Goal: Transaction & Acquisition: Download file/media

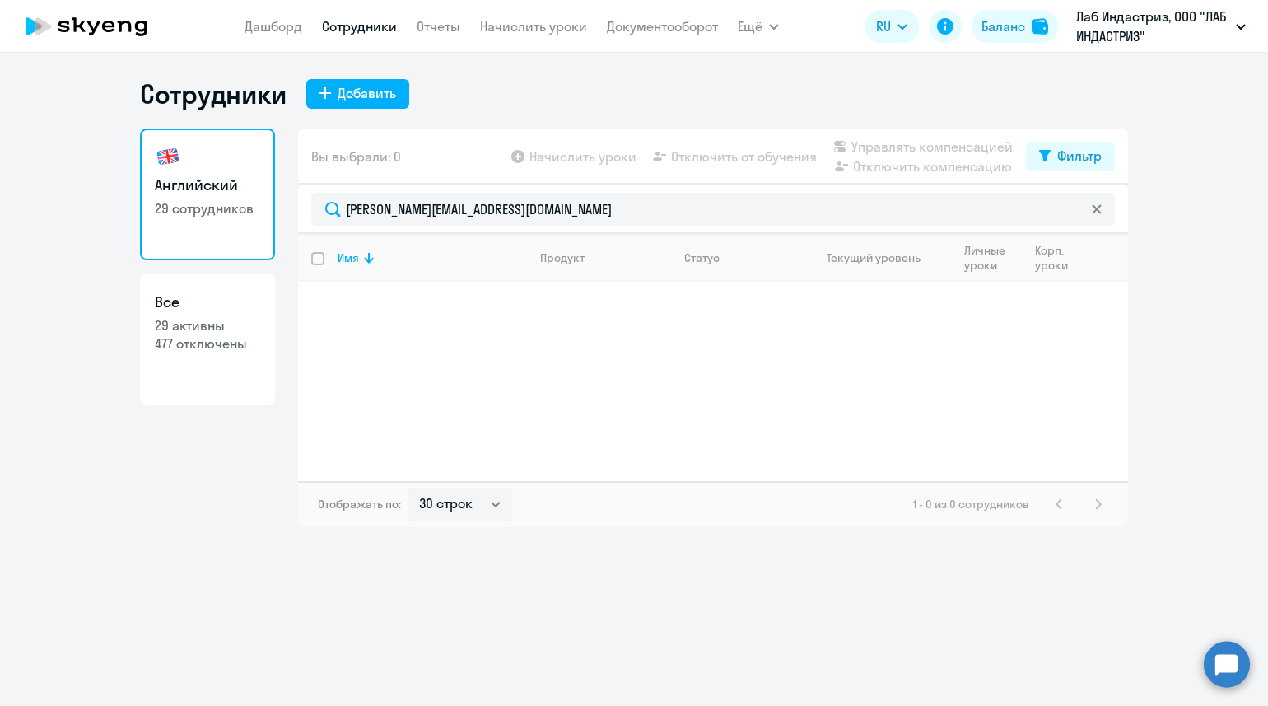
select select "30"
click at [449, 26] on link "Отчеты" at bounding box center [439, 26] width 44 height 16
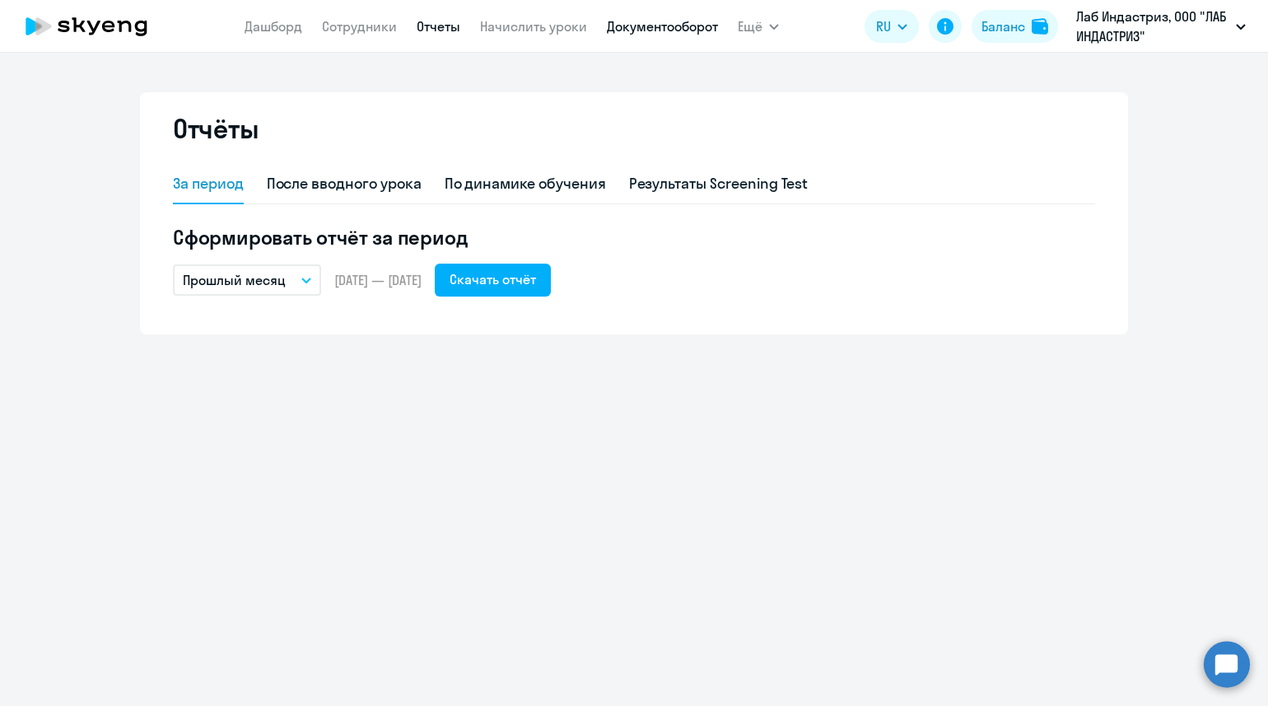
click at [667, 22] on link "Документооборот" at bounding box center [662, 26] width 111 height 16
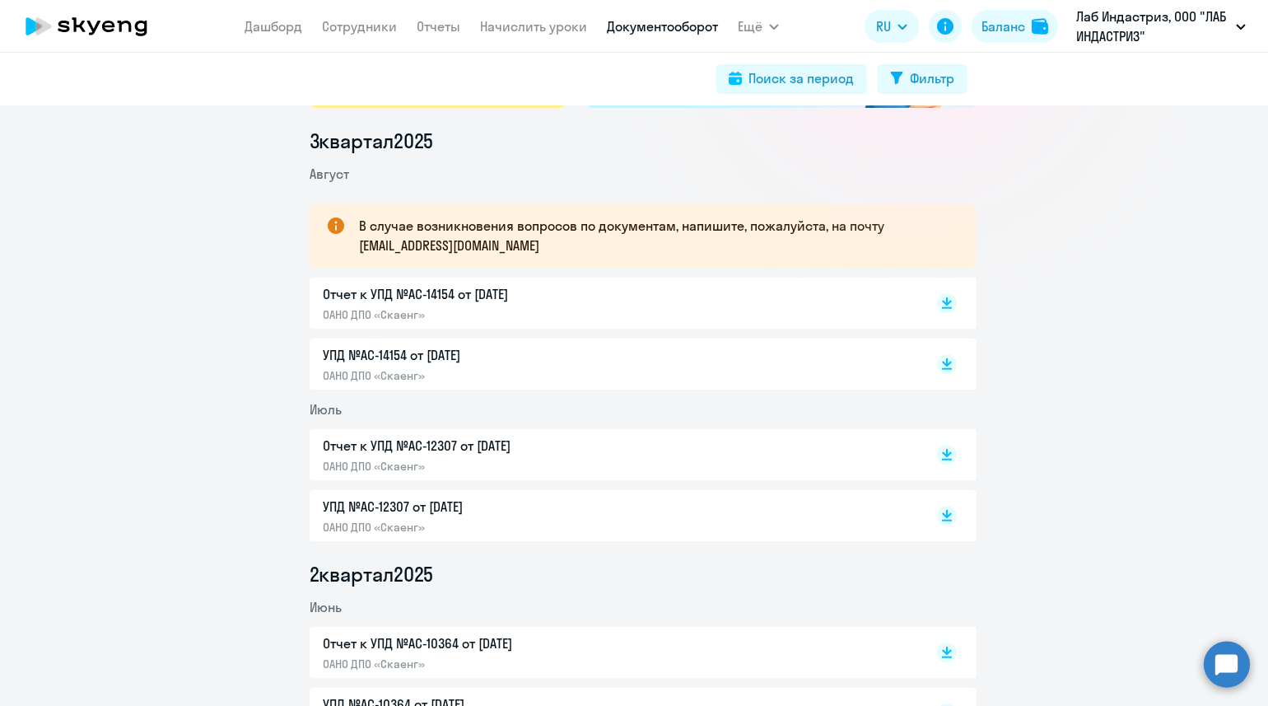
scroll to position [205, 0]
click at [941, 516] on rect at bounding box center [947, 515] width 20 height 20
click at [427, 357] on p "УПД №AC-14154 от [DATE]" at bounding box center [496, 354] width 346 height 20
